Goal: Task Accomplishment & Management: Manage account settings

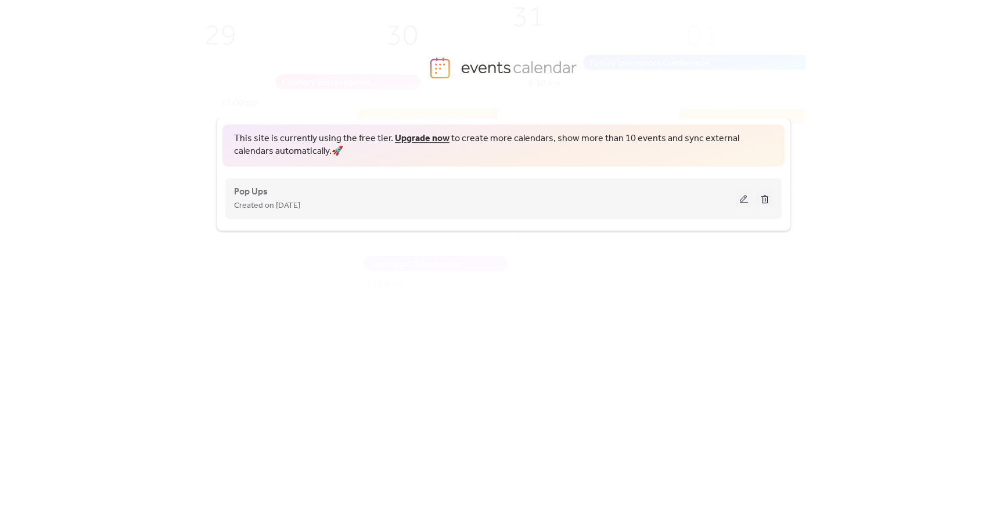
click at [745, 200] on button at bounding box center [744, 198] width 16 height 17
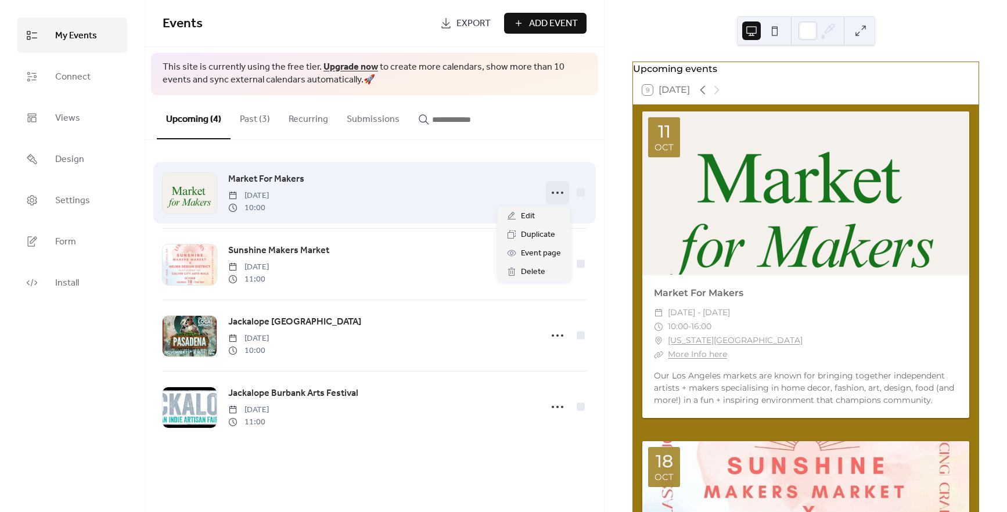
click at [556, 195] on icon at bounding box center [557, 193] width 19 height 19
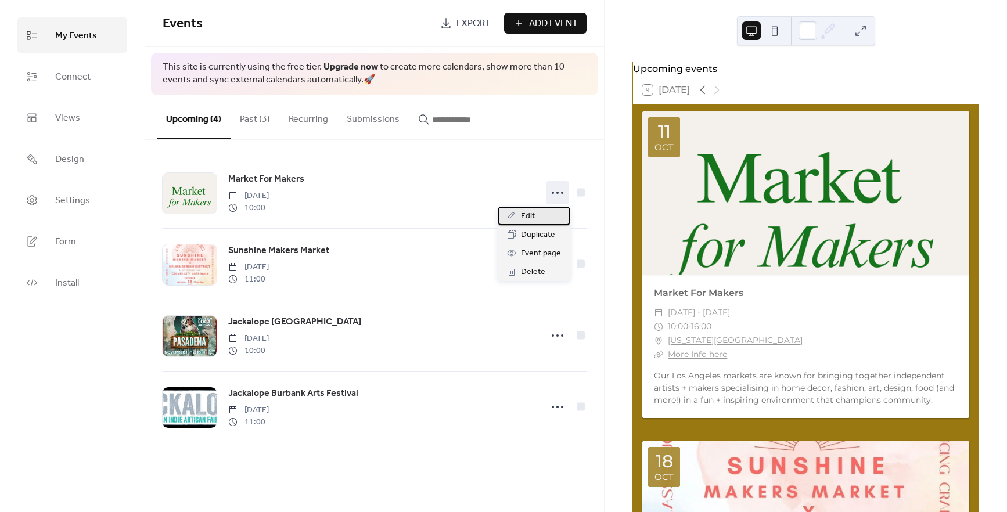
click at [531, 214] on span "Edit" at bounding box center [528, 217] width 14 height 14
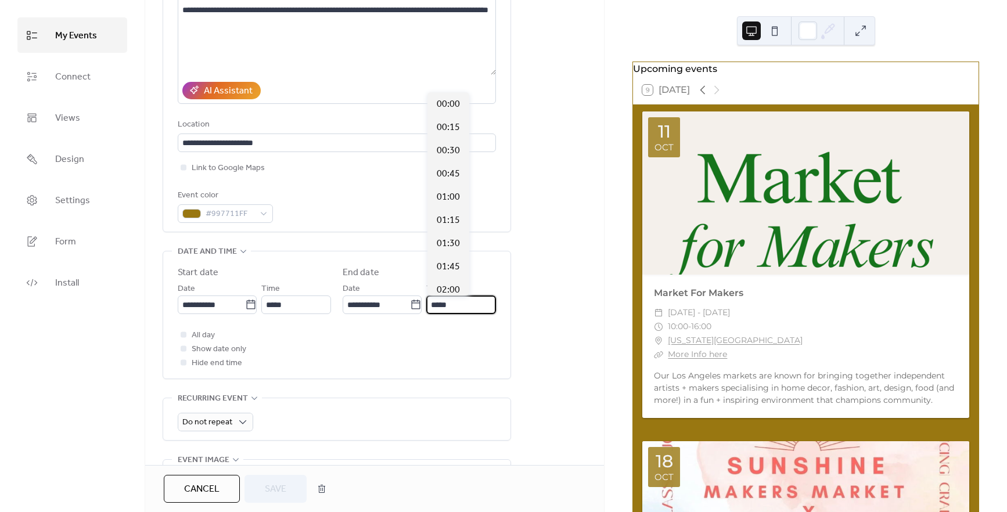
scroll to position [1487, 0]
click at [440, 304] on input "*****" at bounding box center [461, 305] width 70 height 19
click at [451, 200] on span "17:00" at bounding box center [448, 198] width 23 height 14
type input "*****"
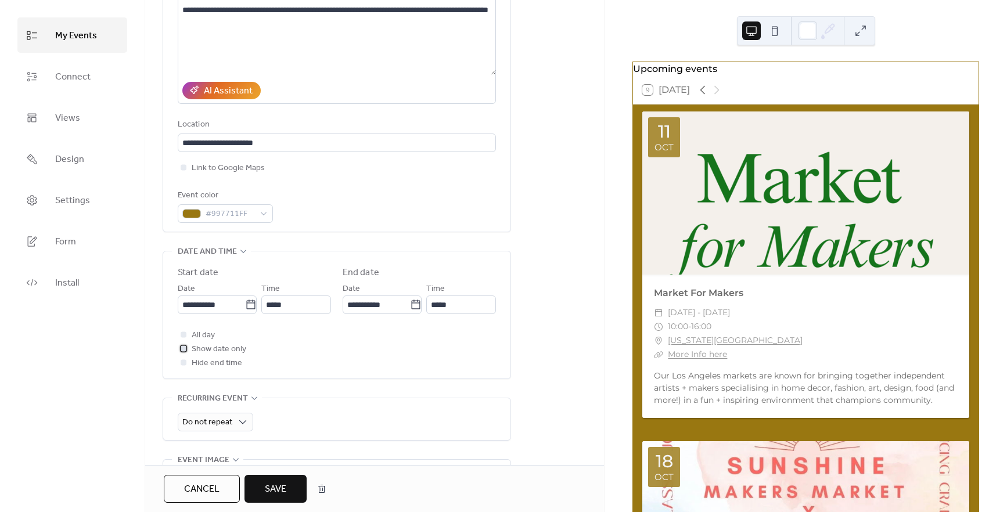
click at [182, 348] on div at bounding box center [184, 349] width 6 height 6
click at [182, 336] on div at bounding box center [184, 335] width 6 height 6
click at [183, 347] on icon at bounding box center [183, 348] width 3 height 3
click at [285, 486] on span "Save" at bounding box center [275, 490] width 21 height 14
